Goal: Task Accomplishment & Management: Use online tool/utility

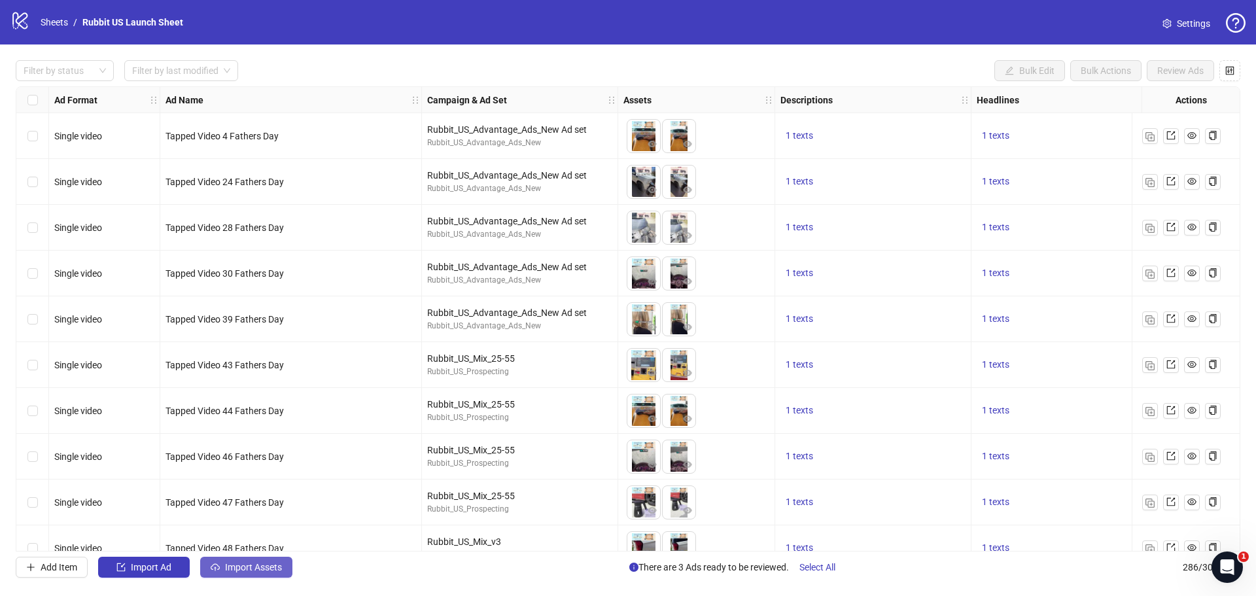
click at [241, 569] on span "Import Assets" at bounding box center [253, 567] width 57 height 10
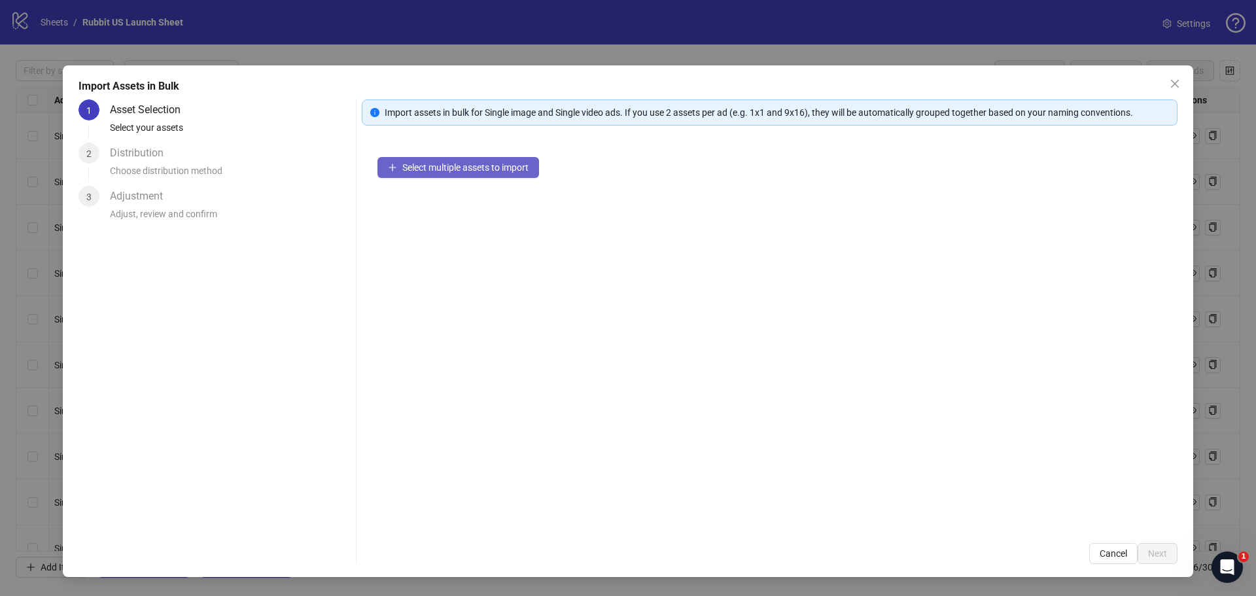
click at [450, 166] on span "Select multiple assets to import" at bounding box center [465, 167] width 126 height 10
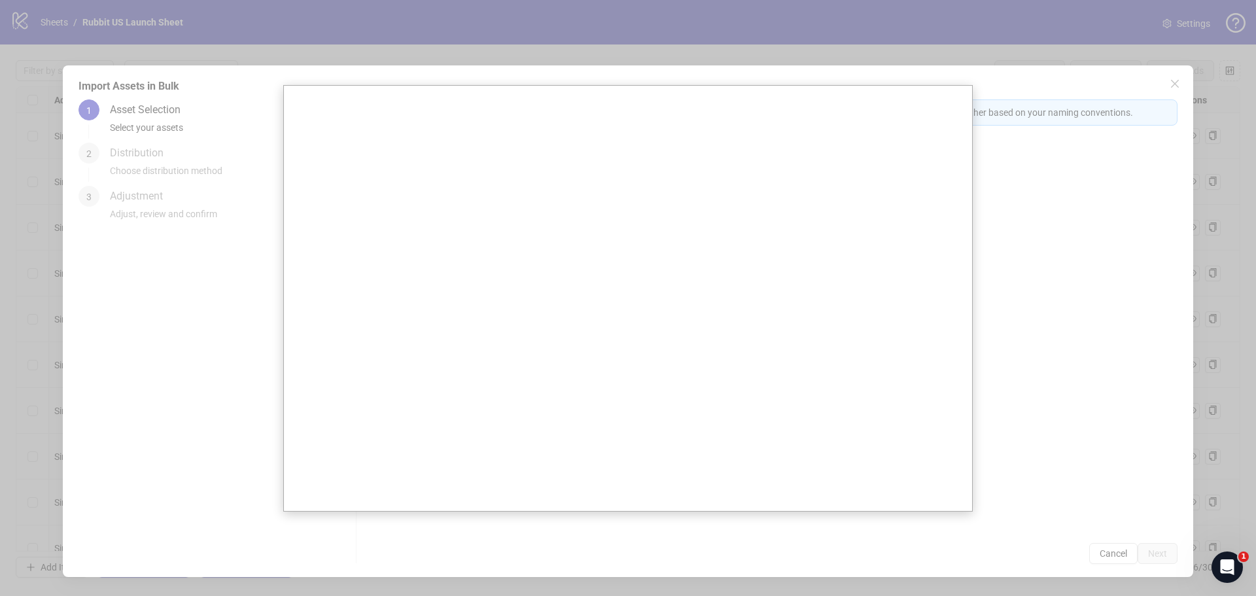
click at [1109, 554] on div at bounding box center [628, 298] width 1256 height 596
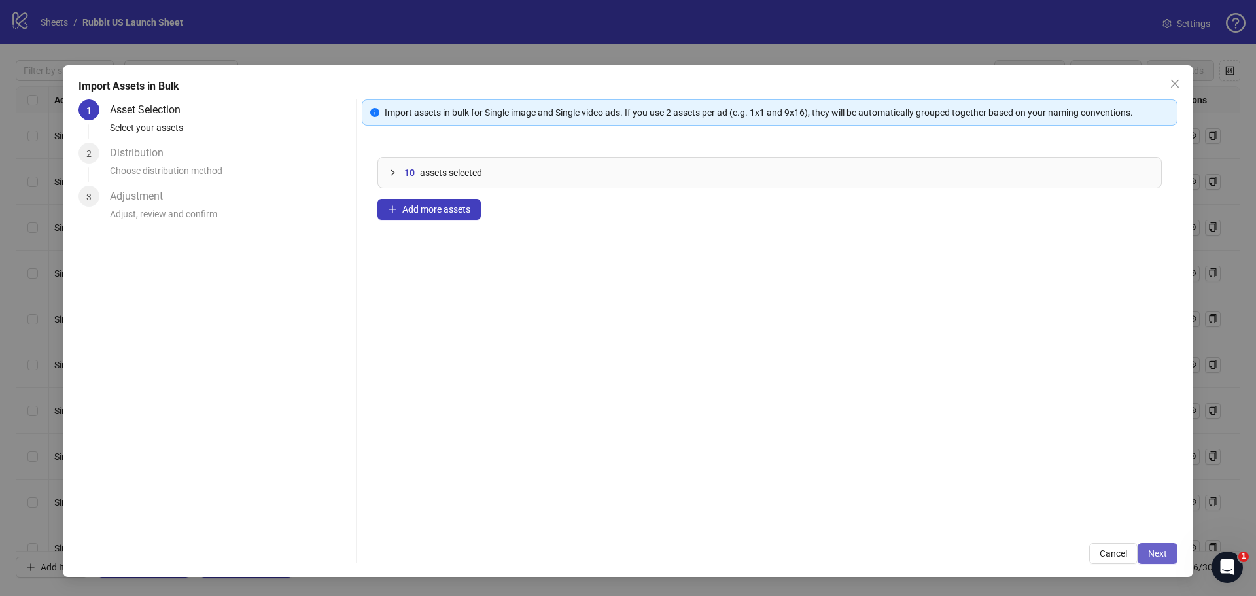
click at [1154, 544] on button "Next" at bounding box center [1158, 553] width 40 height 21
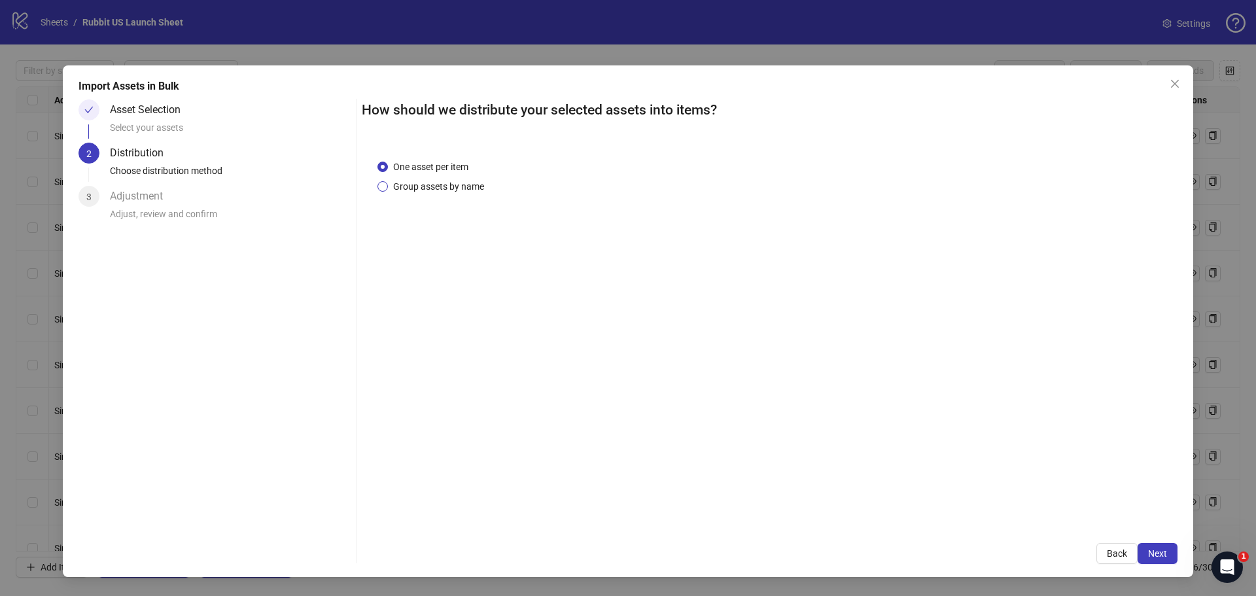
click at [423, 190] on span "Group assets by name" at bounding box center [438, 186] width 101 height 14
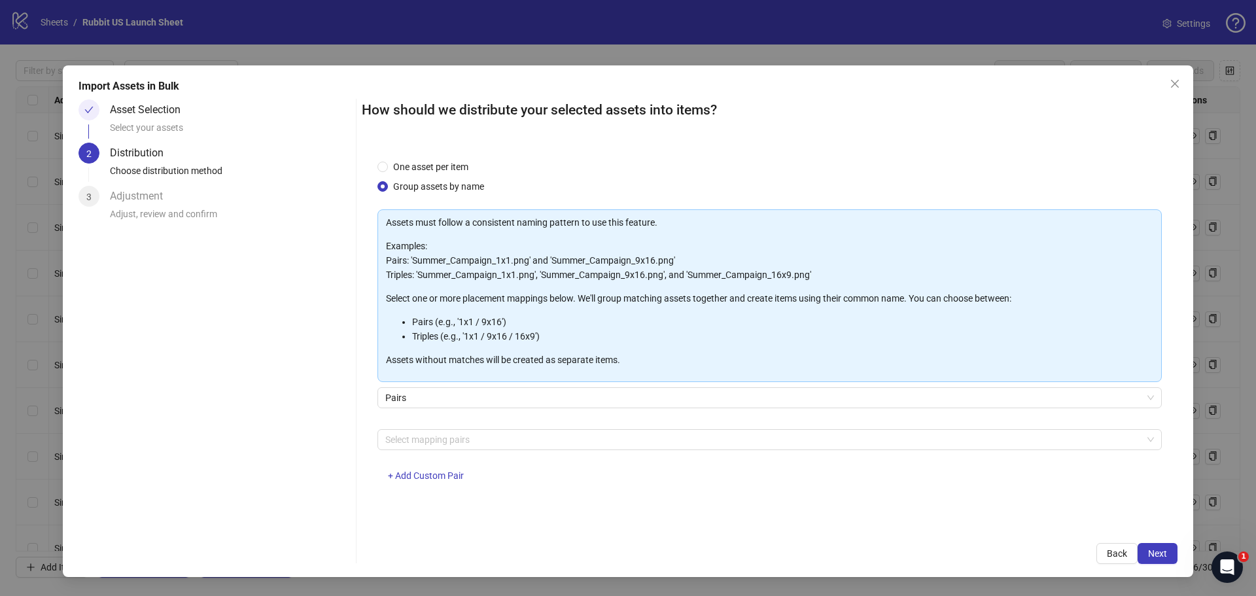
click at [452, 423] on div "Pairs" at bounding box center [770, 405] width 785 height 37
click at [452, 443] on div at bounding box center [763, 440] width 766 height 18
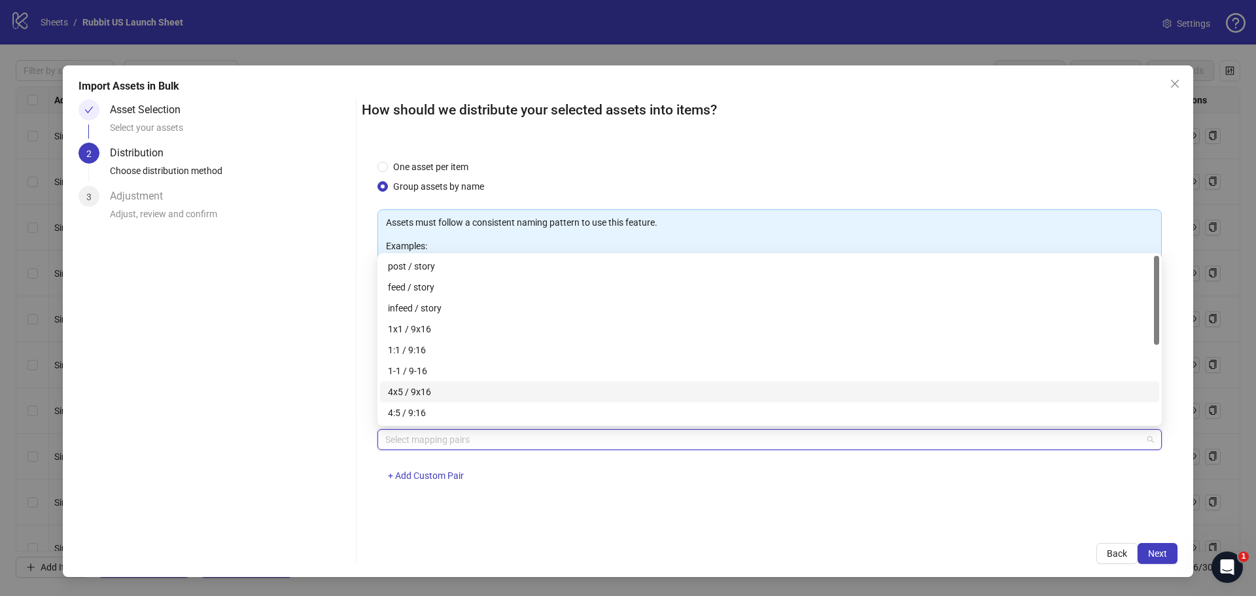
click at [461, 393] on div "4x5 / 9x16" at bounding box center [770, 392] width 764 height 14
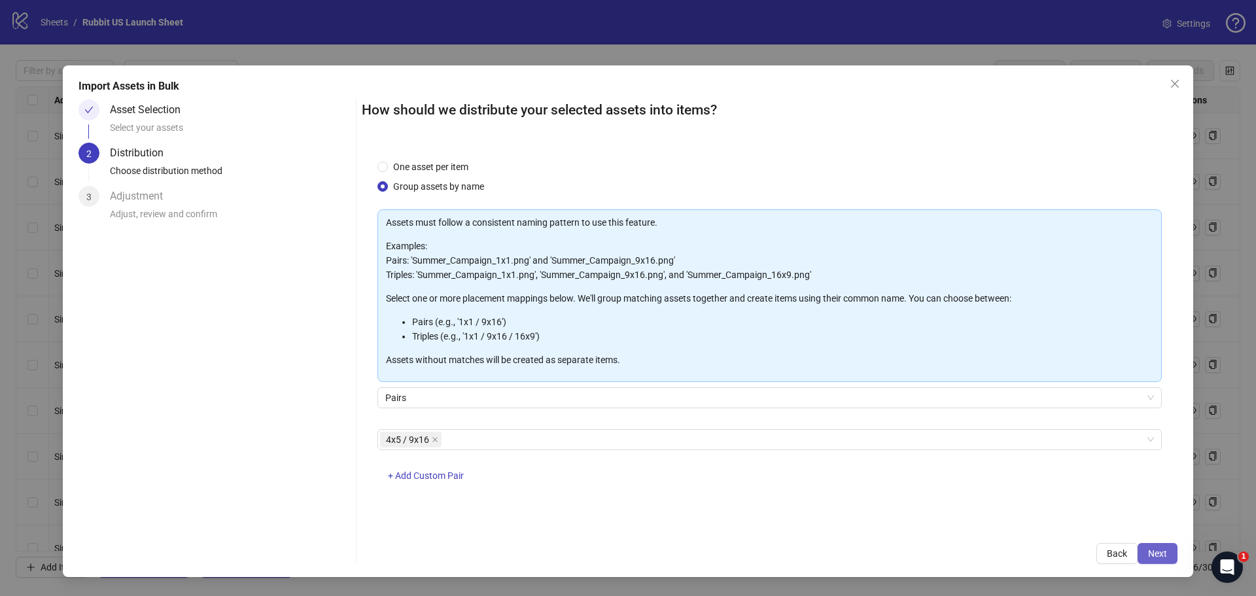
click at [1142, 561] on button "Next" at bounding box center [1158, 553] width 40 height 21
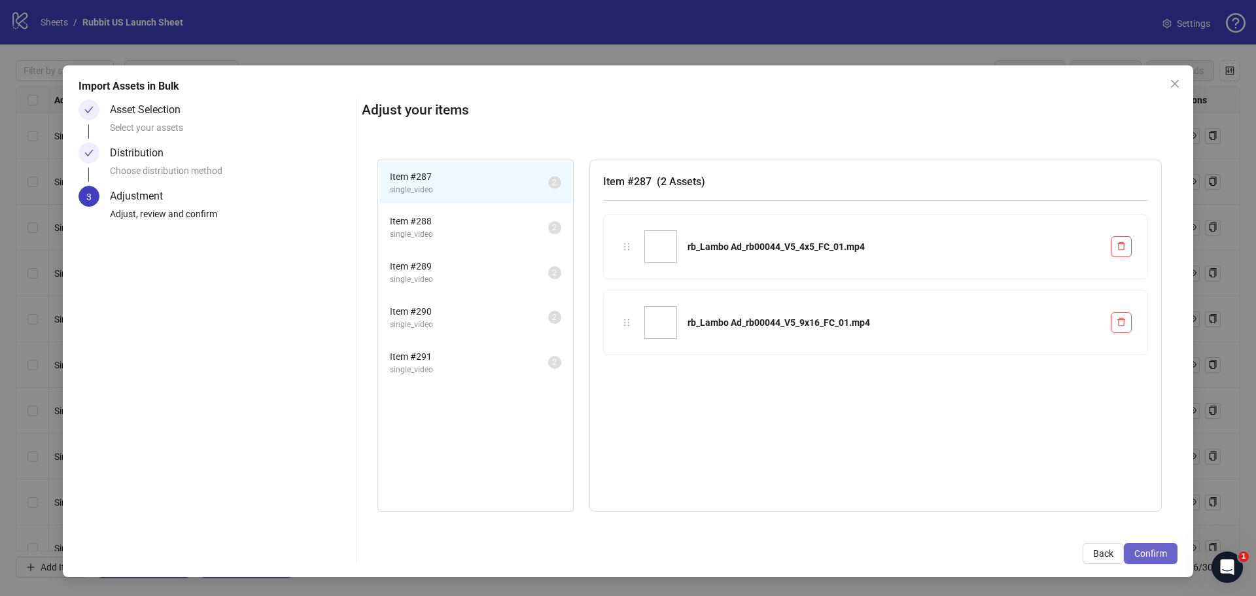
click at [1140, 556] on span "Confirm" at bounding box center [1151, 553] width 33 height 10
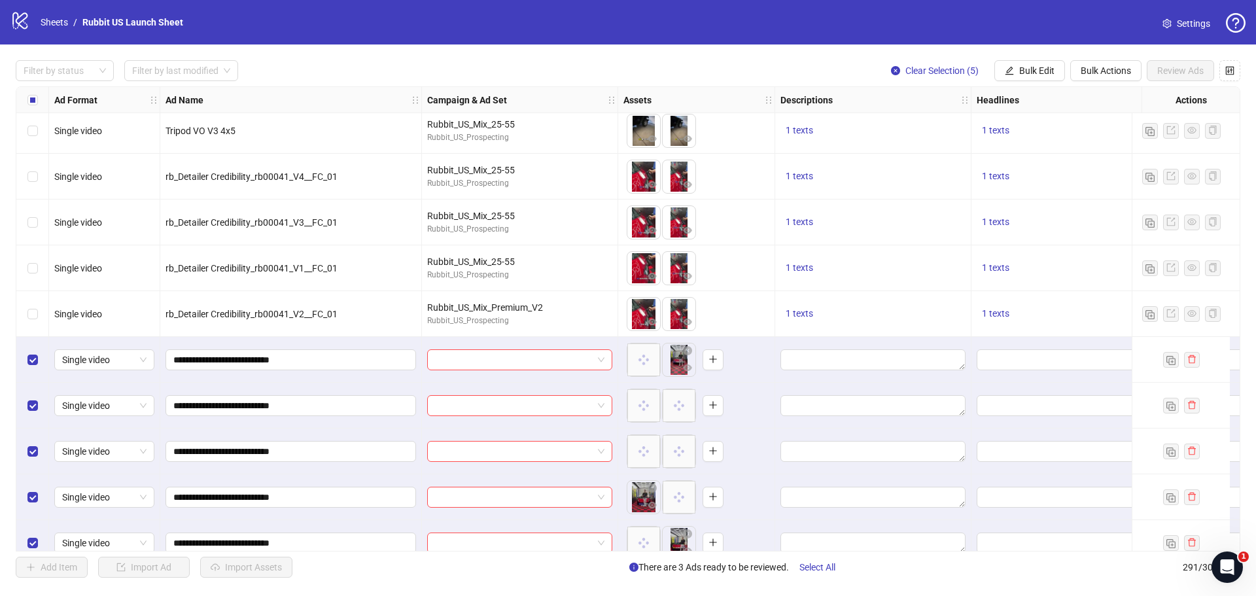
scroll to position [12897, 0]
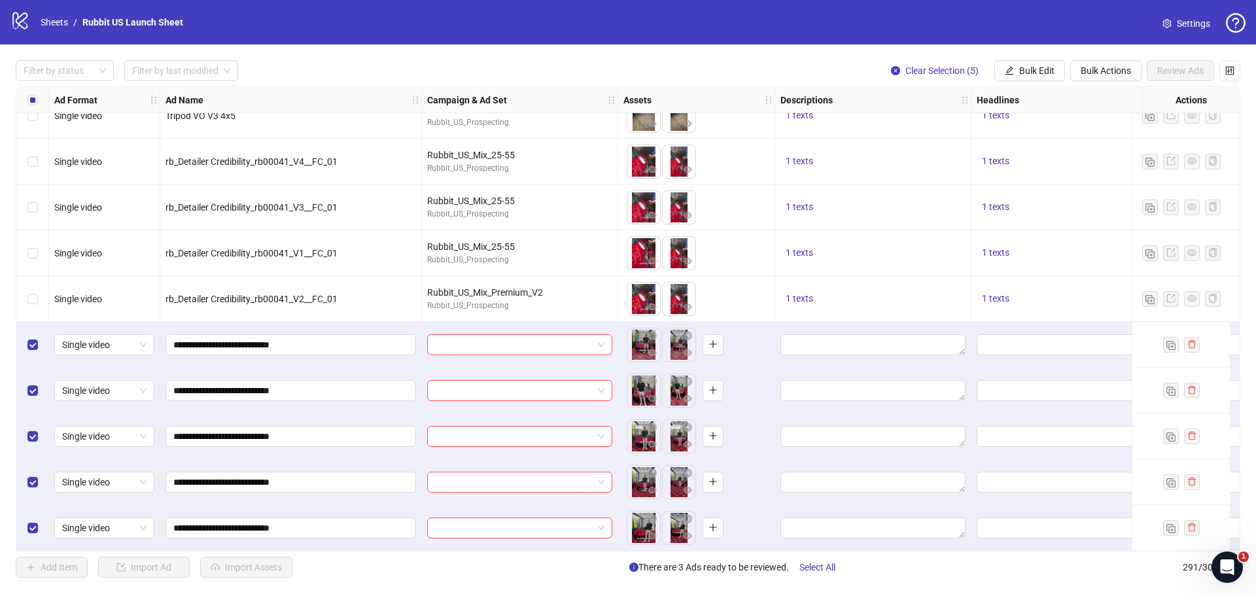
click at [754, 426] on div "To pick up a draggable item, press the space bar. While dragging, use the arrow…" at bounding box center [697, 436] width 146 height 41
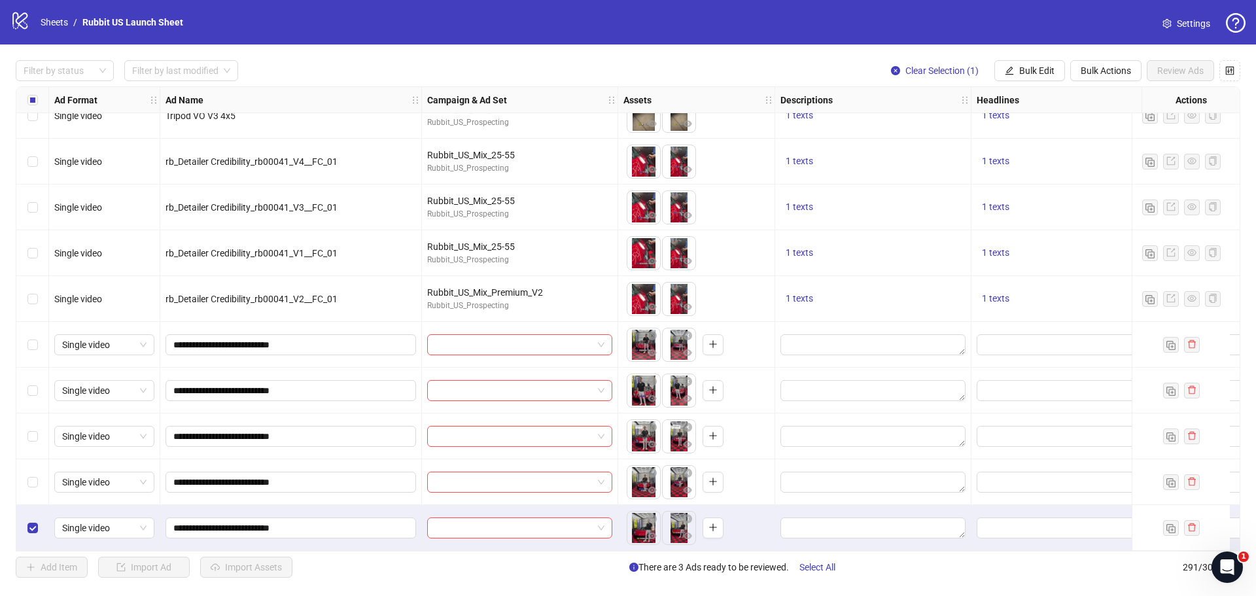
click at [30, 512] on div "Select row 291" at bounding box center [32, 528] width 33 height 46
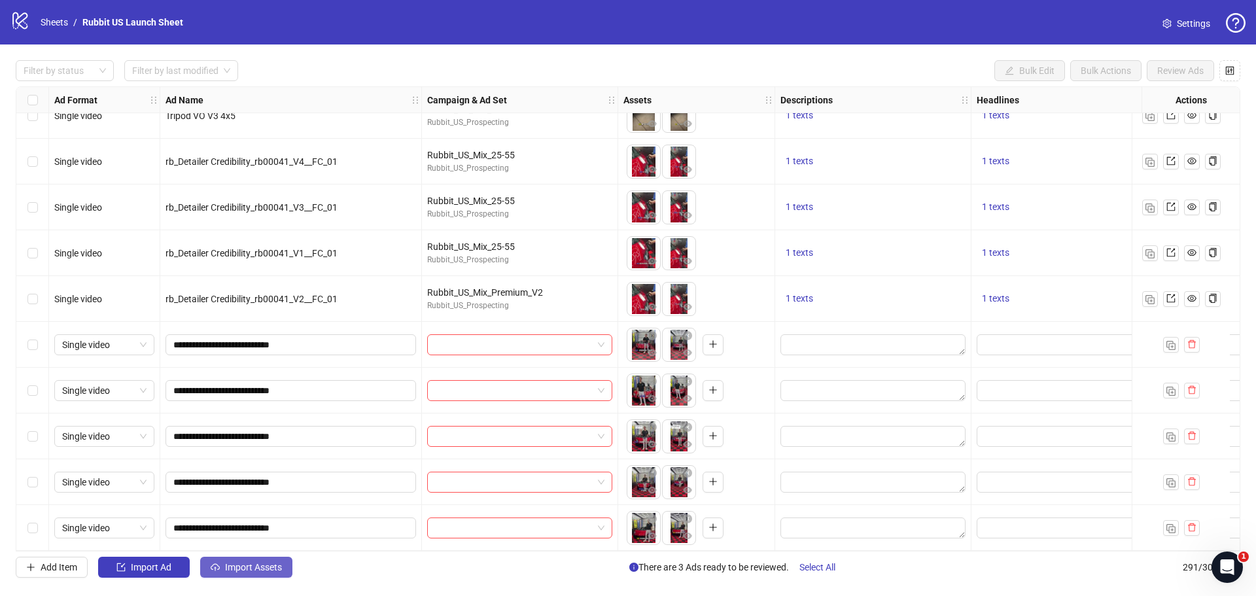
click at [258, 567] on span "Import Assets" at bounding box center [253, 567] width 57 height 10
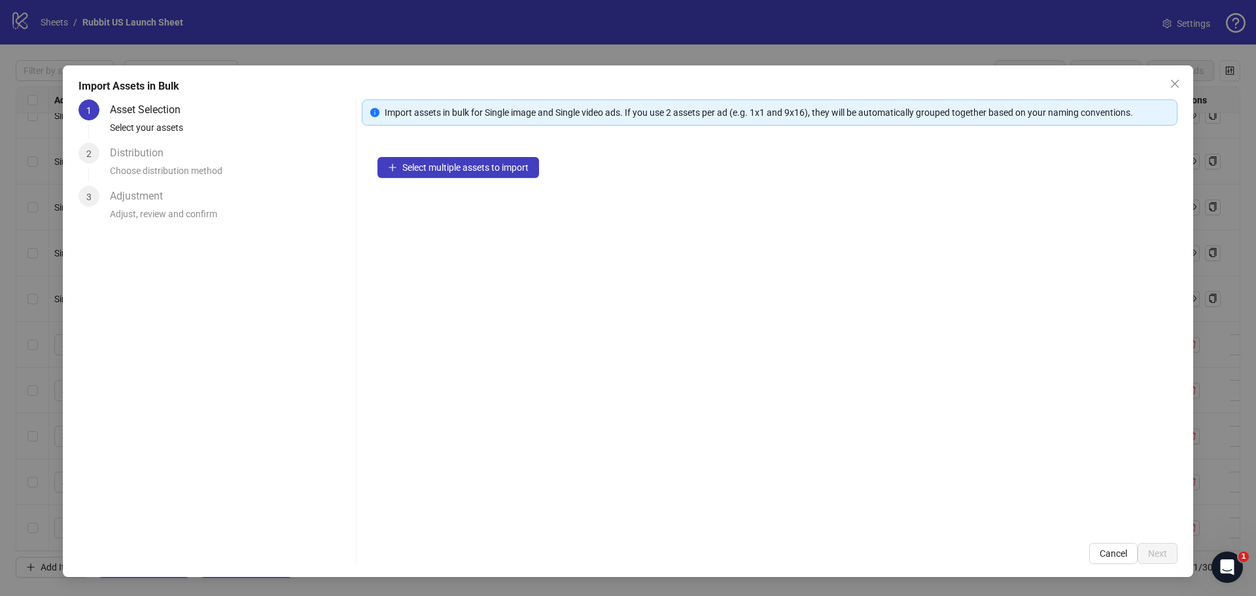
click at [486, 198] on div "Select multiple assets to import" at bounding box center [770, 334] width 816 height 386
click at [482, 165] on span "Select multiple assets to import" at bounding box center [465, 167] width 126 height 10
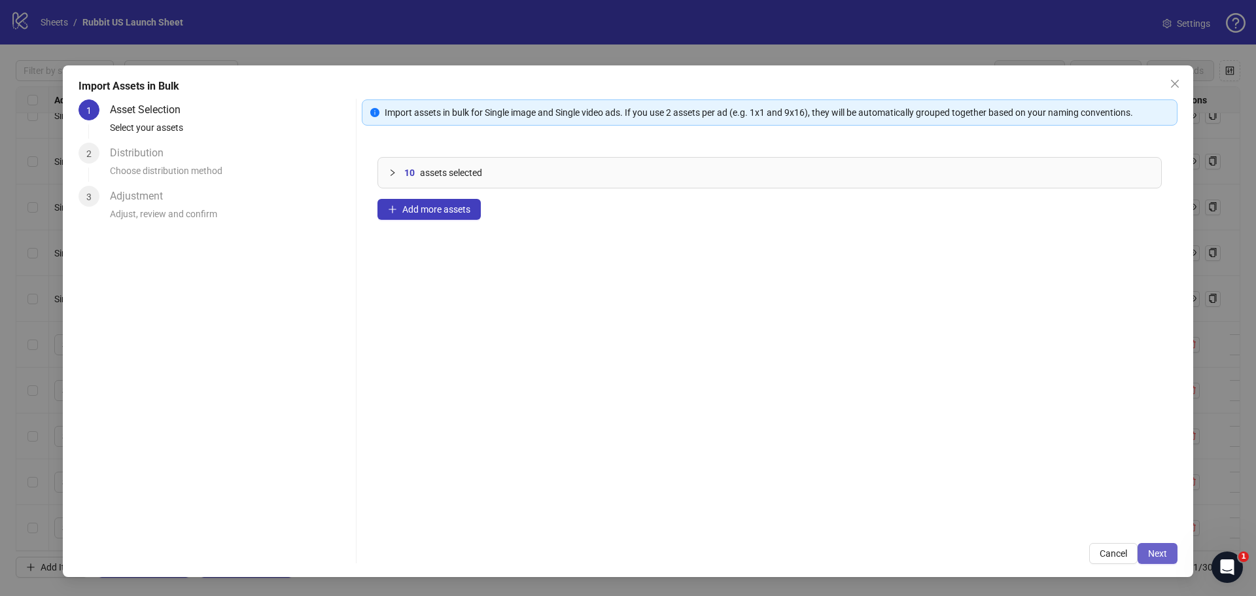
click at [1152, 548] on span "Next" at bounding box center [1157, 553] width 19 height 10
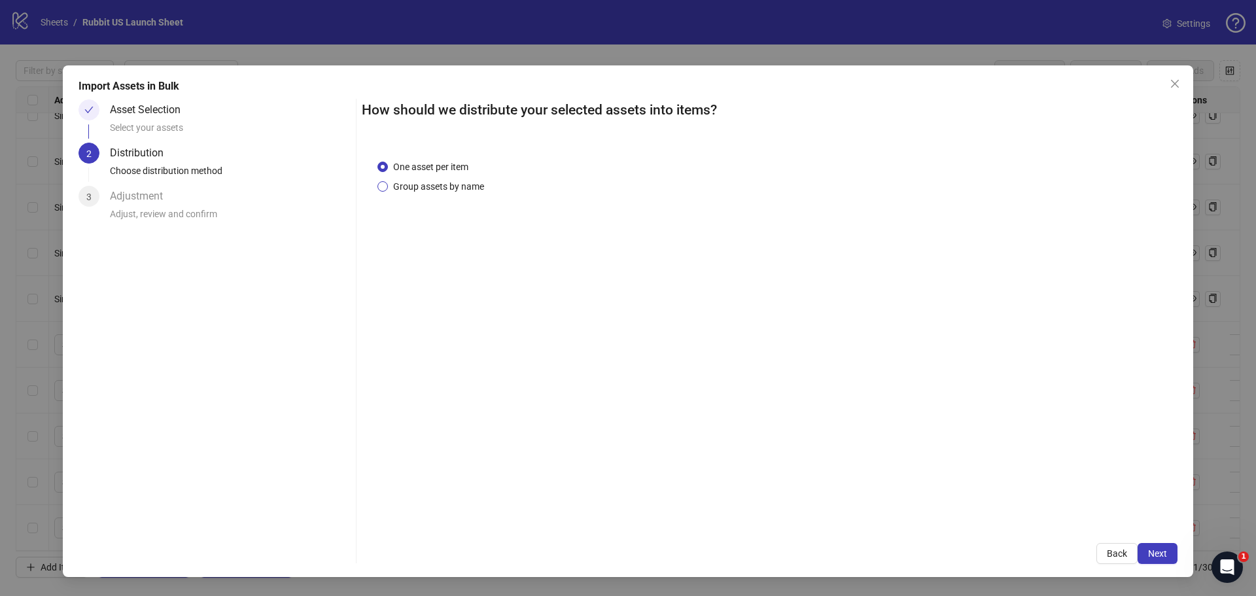
click at [464, 186] on span "Group assets by name" at bounding box center [438, 186] width 101 height 14
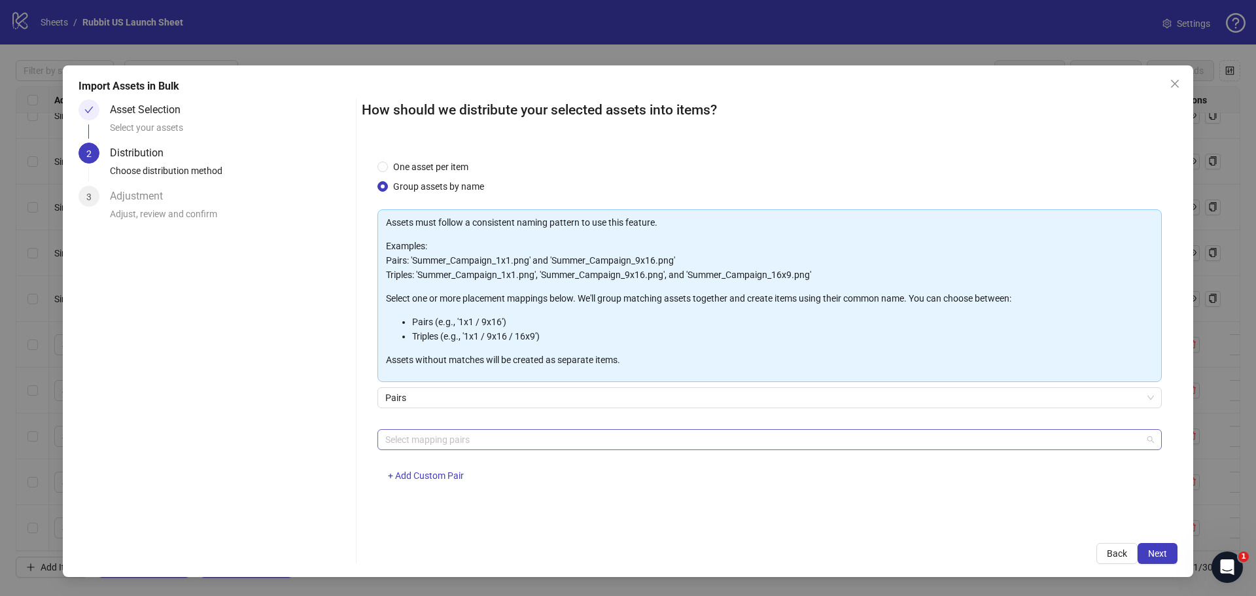
click at [535, 442] on div at bounding box center [763, 440] width 766 height 18
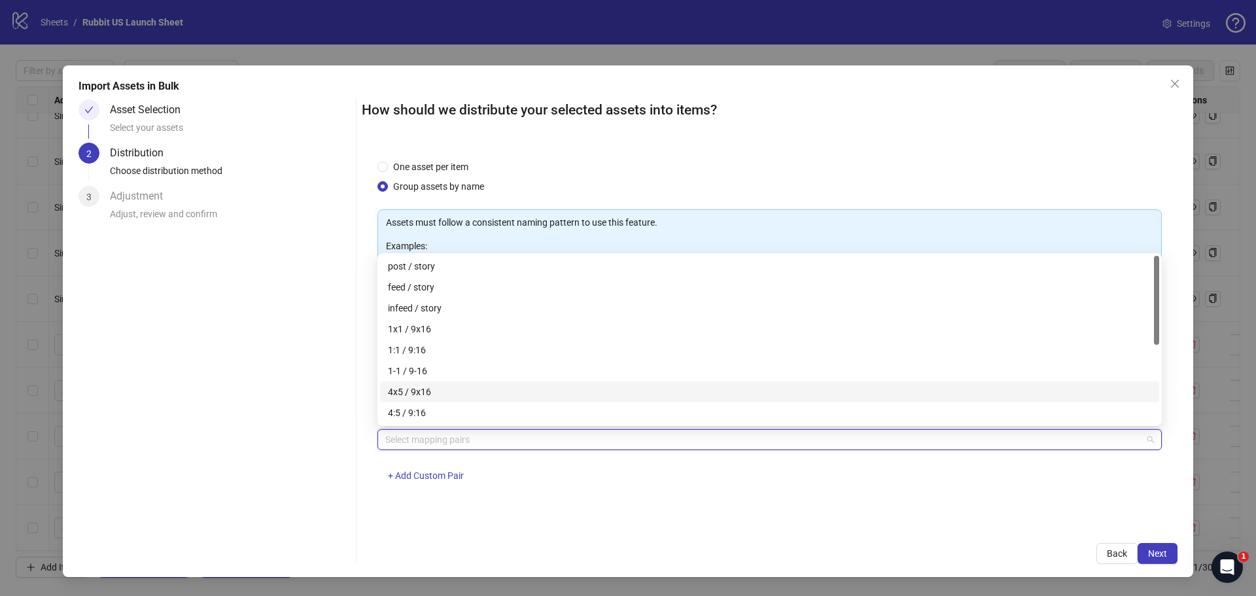
click at [438, 391] on div "4x5 / 9x16" at bounding box center [770, 392] width 764 height 14
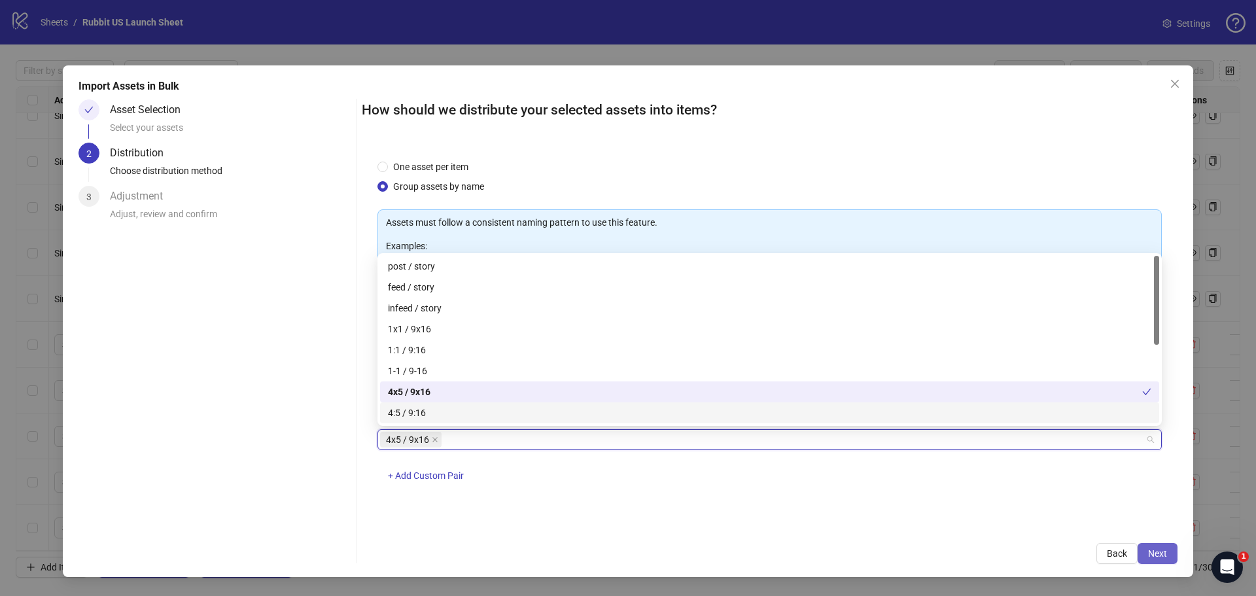
click at [1169, 548] on button "Next" at bounding box center [1158, 553] width 40 height 21
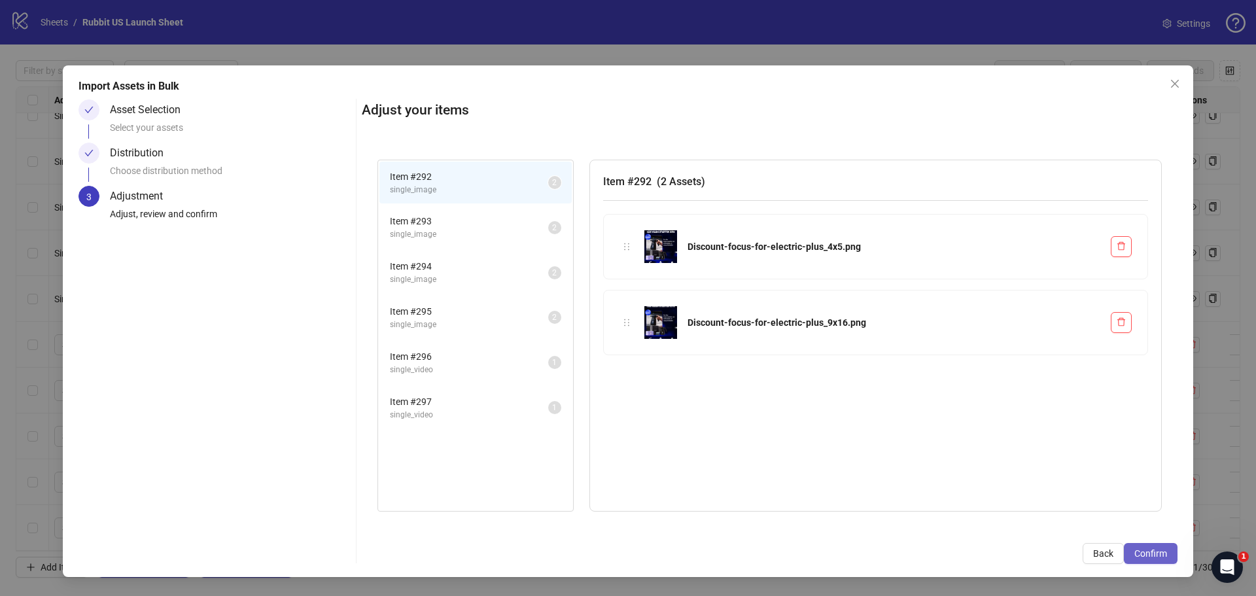
click at [1167, 548] on span "Confirm" at bounding box center [1151, 553] width 33 height 10
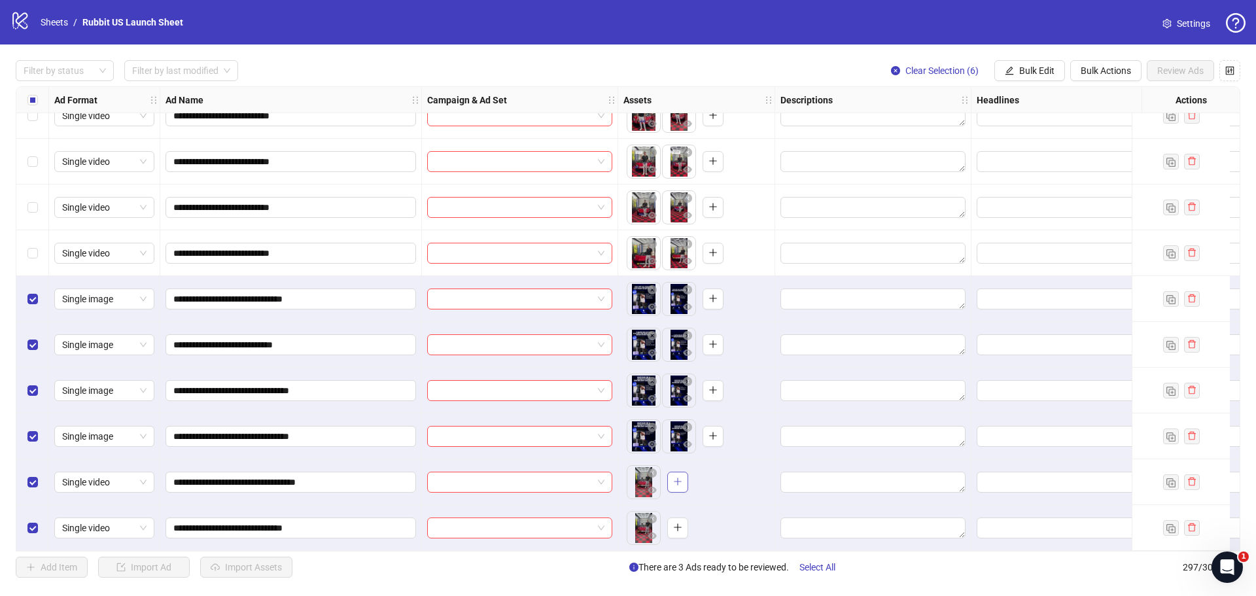
click at [674, 477] on icon "plus" at bounding box center [677, 481] width 9 height 9
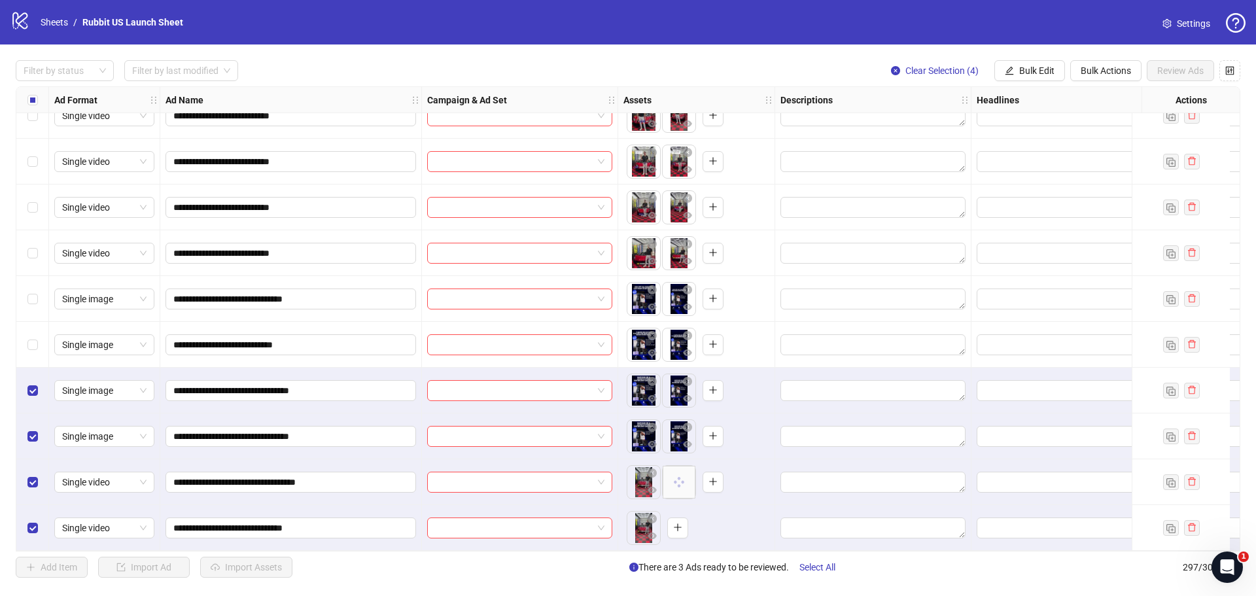
click at [29, 376] on div "Select row 294" at bounding box center [32, 391] width 33 height 46
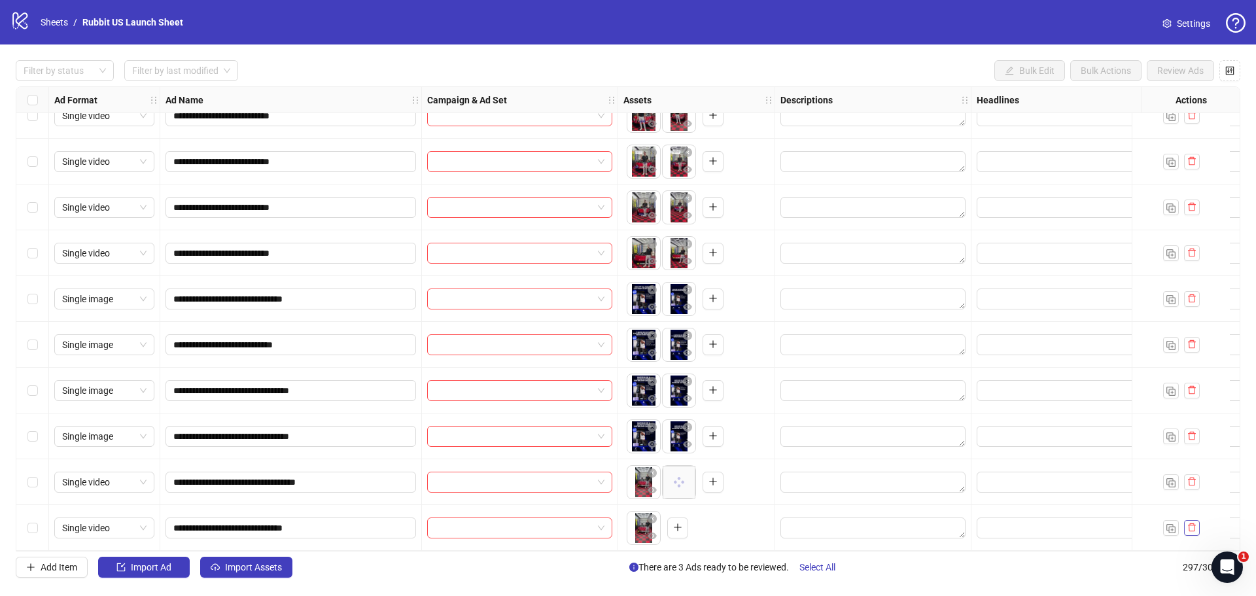
click at [1196, 523] on icon "delete" at bounding box center [1192, 527] width 9 height 9
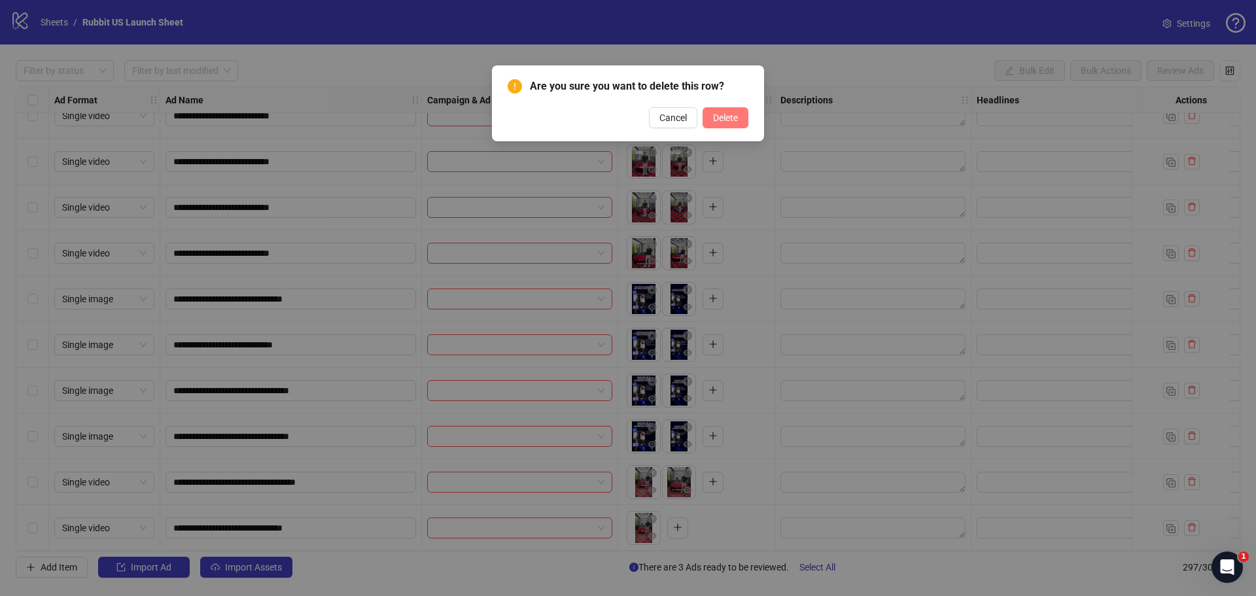
click at [724, 114] on span "Delete" at bounding box center [725, 118] width 25 height 10
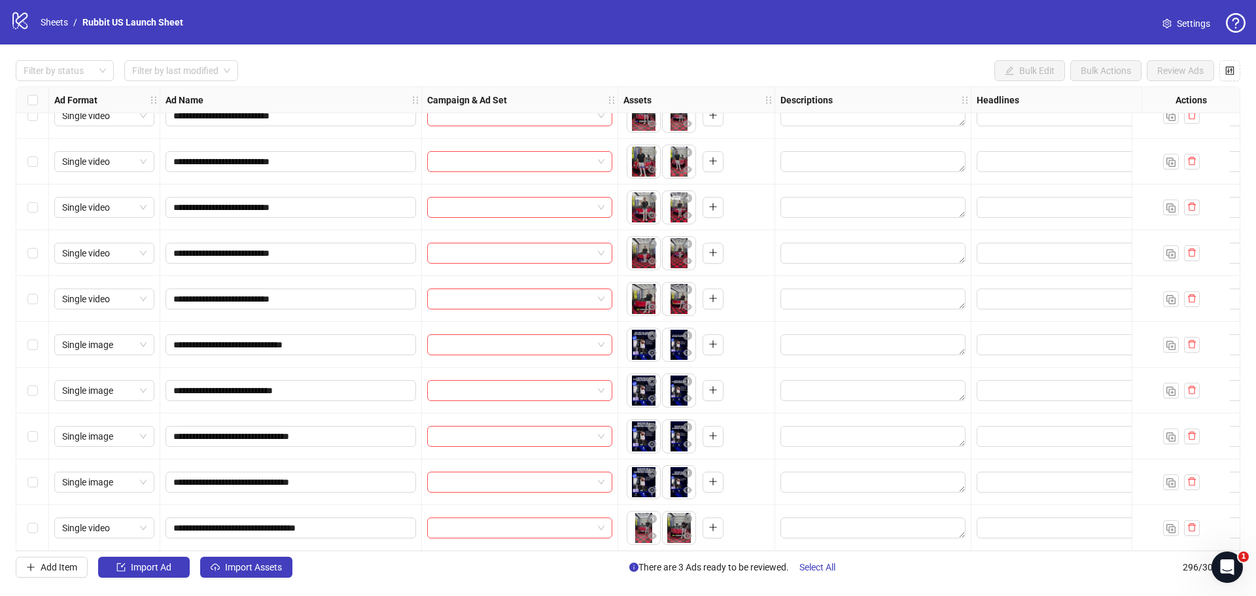
scroll to position [13126, 0]
click at [258, 567] on span "Import Assets" at bounding box center [253, 567] width 57 height 10
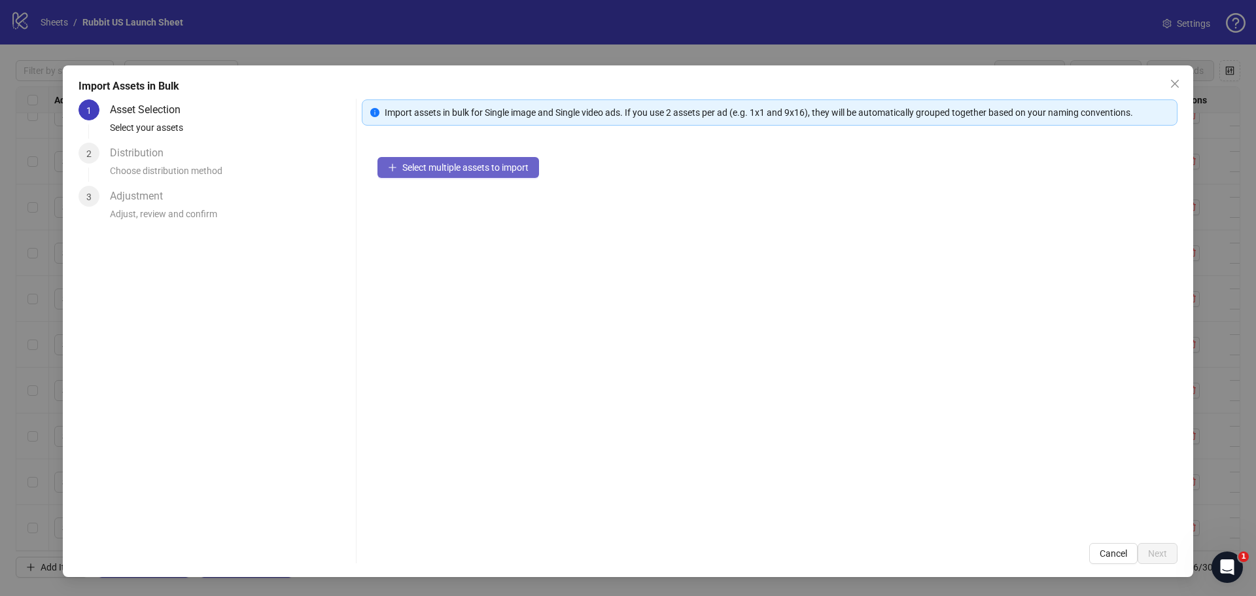
click at [434, 169] on span "Select multiple assets to import" at bounding box center [465, 167] width 126 height 10
